Goal: Transaction & Acquisition: Purchase product/service

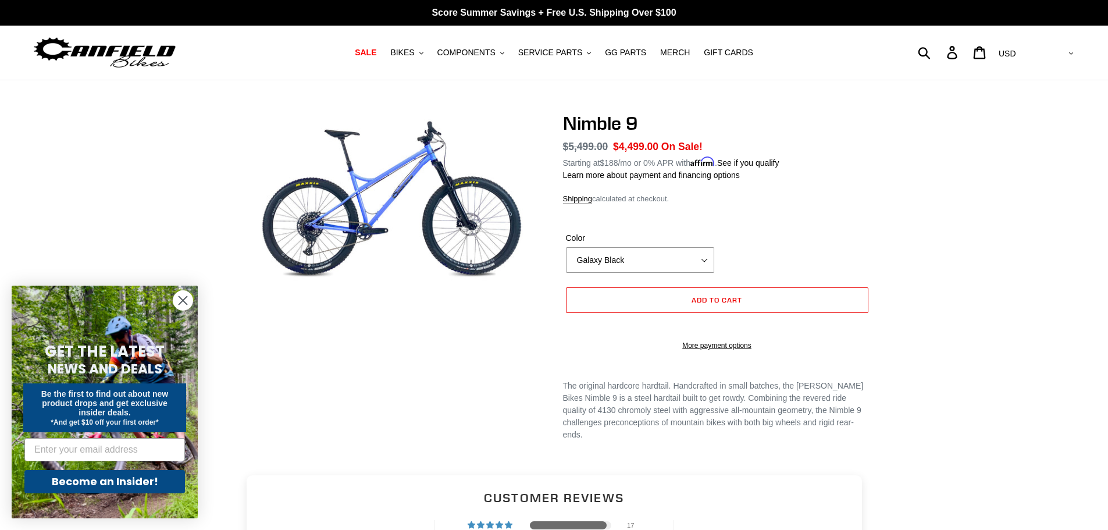
select select "highest-rating"
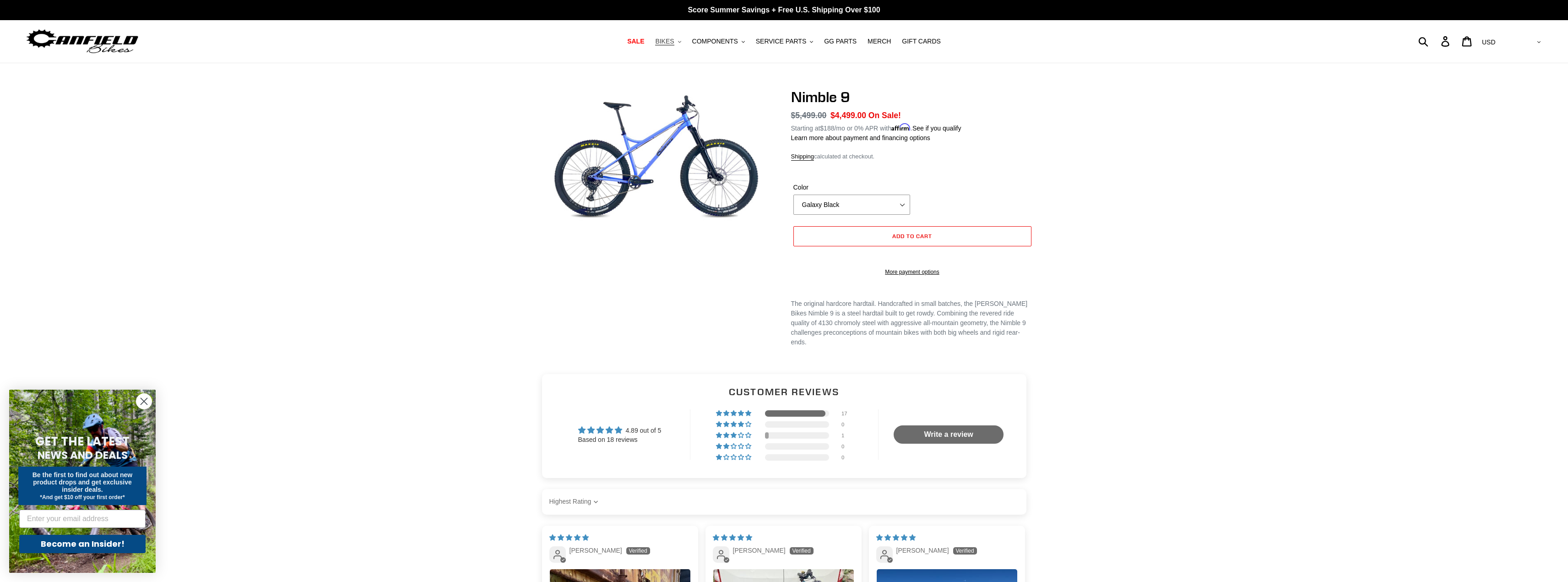
click at [674, 39] on span "BIKES" at bounding box center [664, 42] width 19 height 8
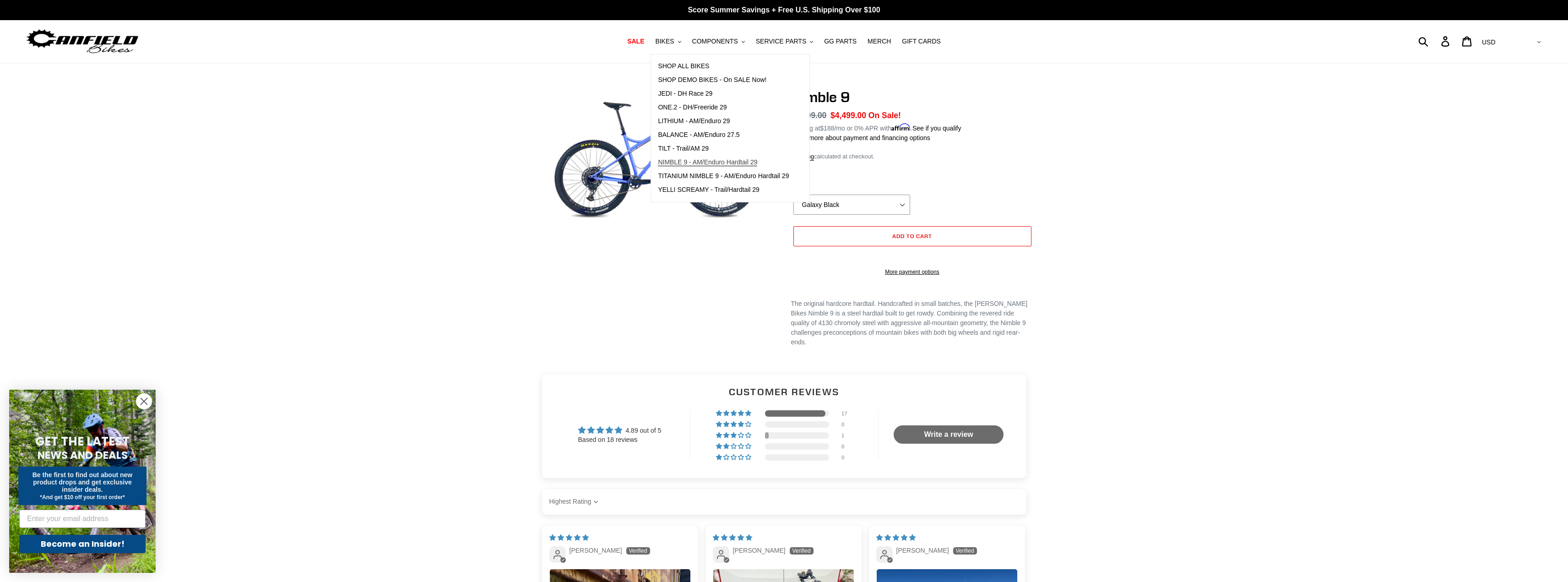
click at [682, 164] on span "NIMBLE 9 - AM/Enduro Hardtail 29" at bounding box center [708, 162] width 99 height 8
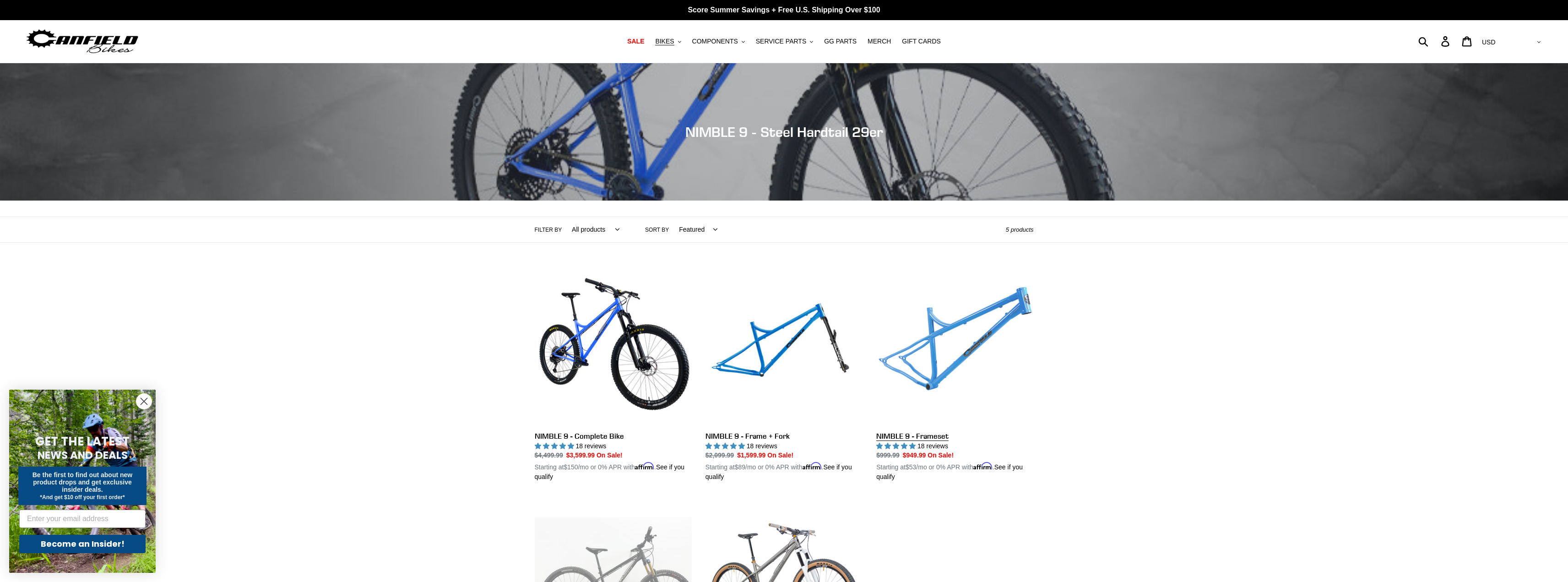
click at [930, 375] on link "NIMBLE 9 - Frameset" at bounding box center [954, 375] width 157 height 214
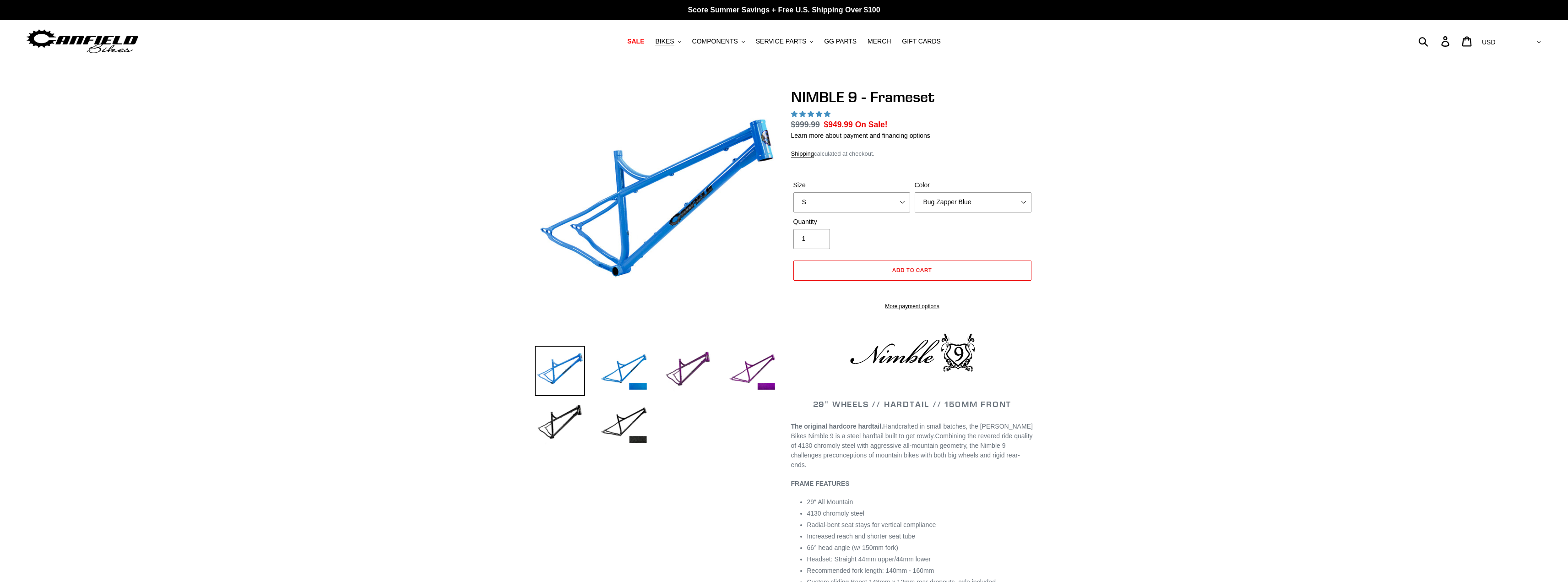
select select "highest-rating"
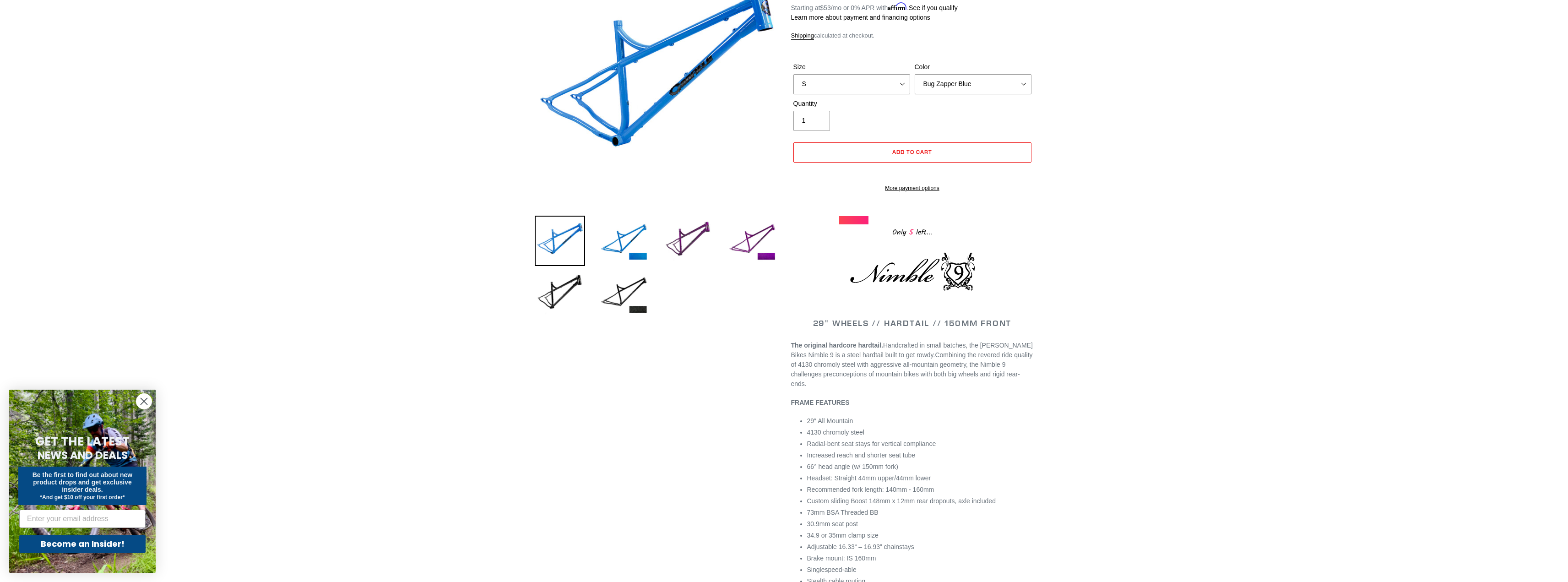
scroll to position [183, 0]
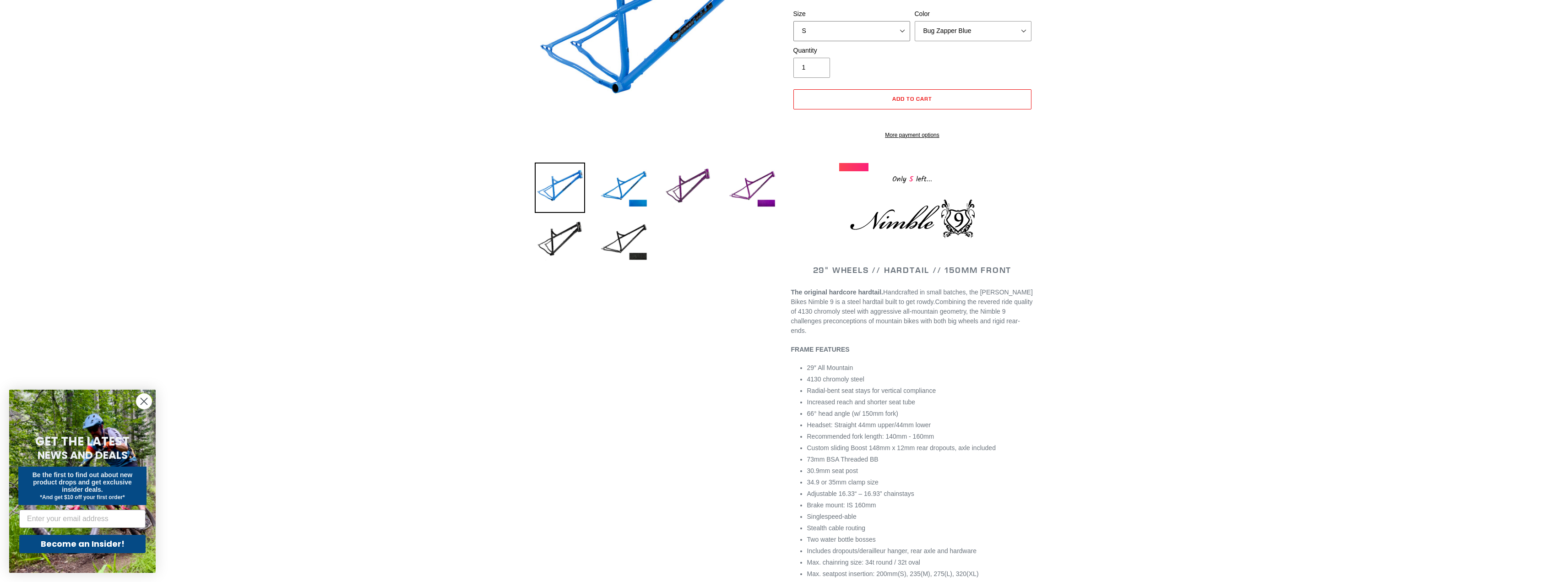
click at [904, 33] on select "S M L XL" at bounding box center [852, 32] width 116 height 20
select select "L"
click at [793, 21] on select "S M L XL" at bounding box center [852, 32] width 116 height 20
